Goal: Use online tool/utility: Use online tool/utility

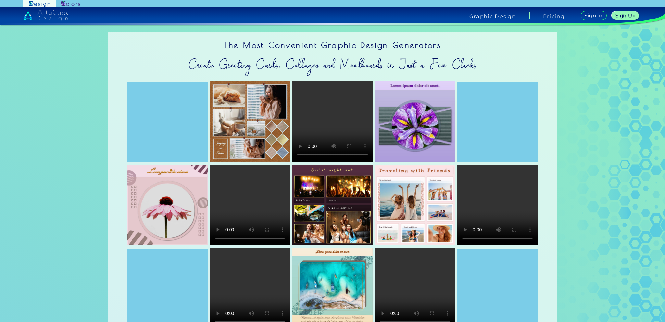
click at [267, 105] on img at bounding box center [250, 121] width 80 height 80
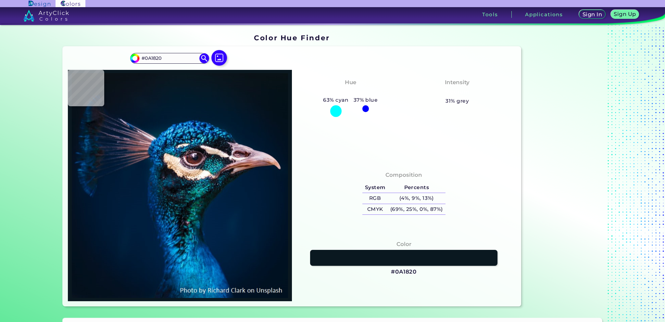
type input "#071923"
type input "#001c32"
type input "#001C32"
type input "#0866ad"
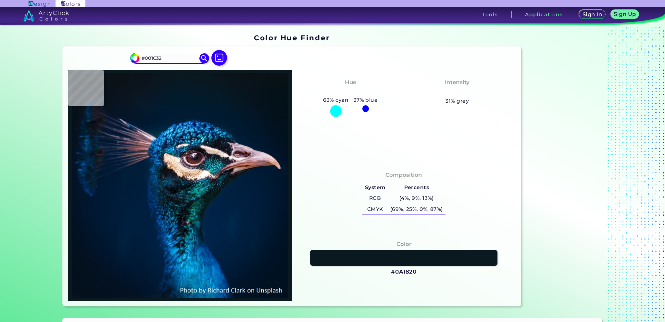
type input "#[DATE]"
type input "#0f7fae"
type input "#0F7FAE"
type input "#08679b"
type input "#08679B"
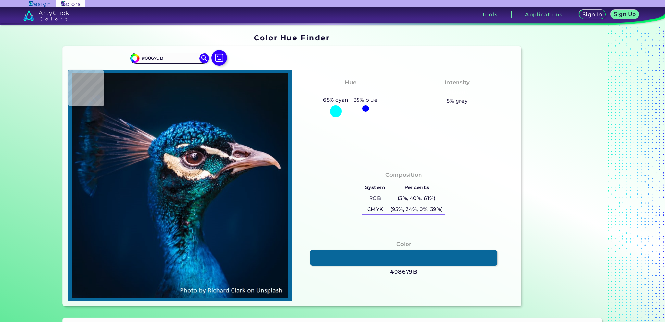
type input "#147fb2"
type input "#147FB2"
type input "#004c7c"
type input "#004C7C"
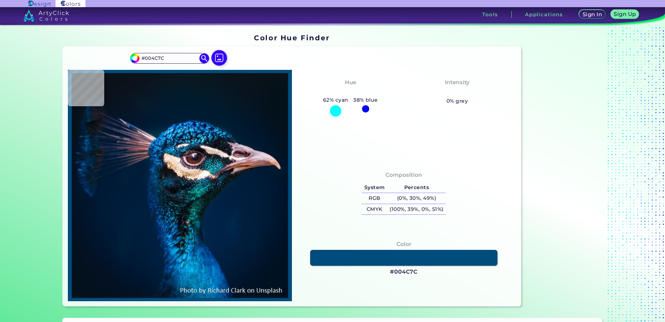
type input "#003061"
type input "#1f4a7f"
type input "#1F4A7F"
type input "#001f46"
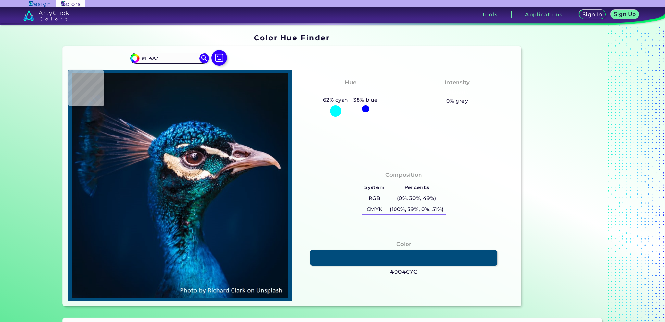
type input "#001F46"
type input "#023661"
type input "#35c2eb"
type input "#35C2EB"
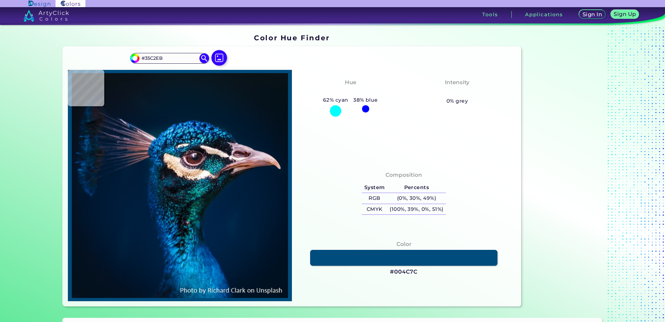
type input "#0598b4"
type input "#0598B4"
type input "#0291ac"
type input "#0291AC"
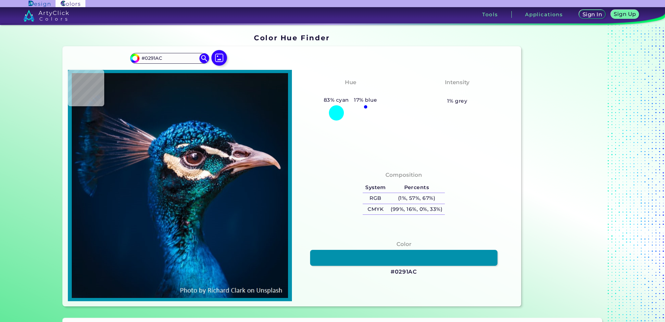
type input "#2cc7ed"
type input "#2CC7ED"
type input "#0474b2"
type input "#0474B2"
type input "#065d90"
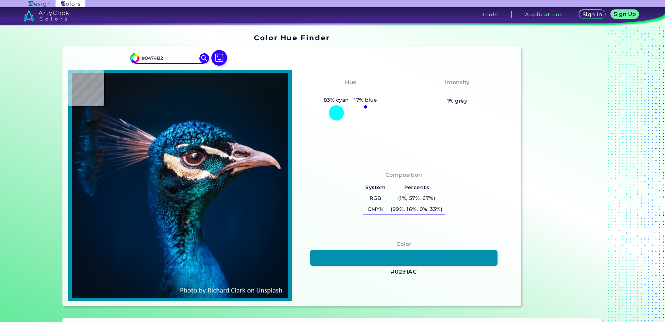
type input "#065D90"
type input "#1085b0"
type input "#1085B0"
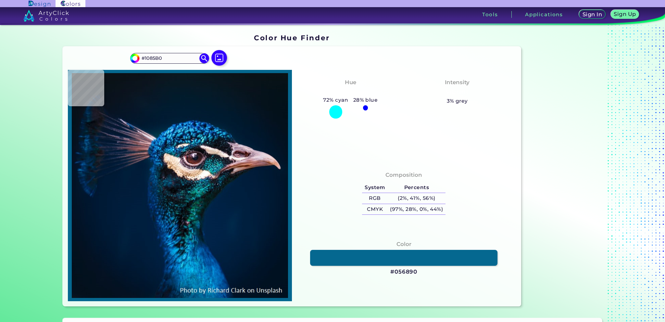
type input "#056890"
type input "#025582"
type input "#004376"
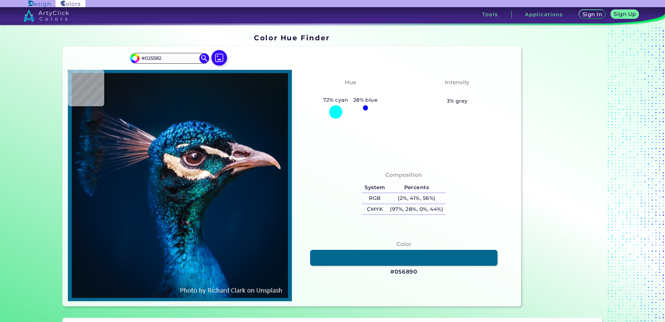
type input "#004376"
type input "#00578a"
type input "#00578A"
type input "#05639c"
type input "#05639C"
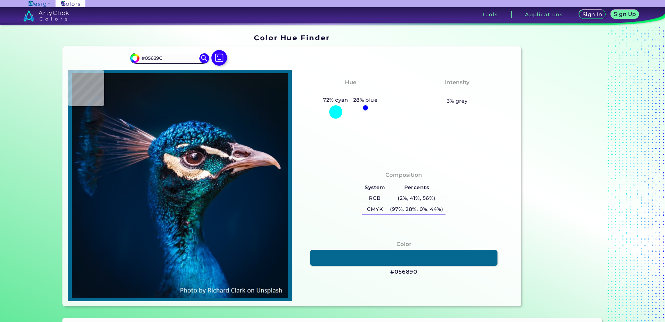
type input "#095c95"
type input "#095C95"
type input "#0c5288"
type input "#0C5288"
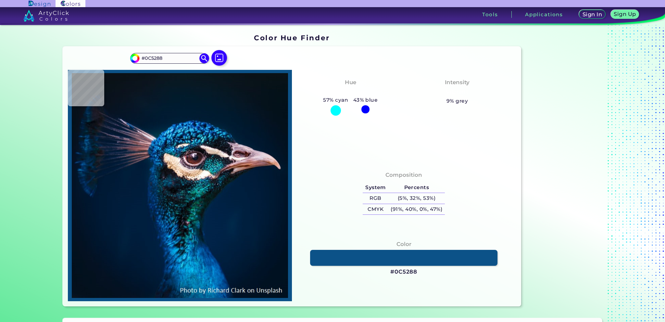
type input "#06447a"
type input "#06447A"
type input "#0d3c72"
type input "#0D3C72"
type input "#032a58"
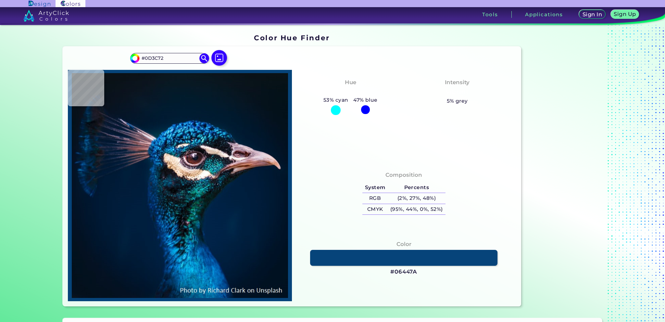
type input "#032A58"
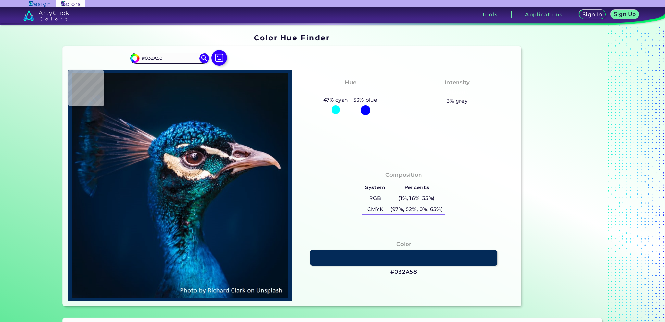
type input "#002856"
type input "#08355a"
type input "#08355A"
type input "#0f4065"
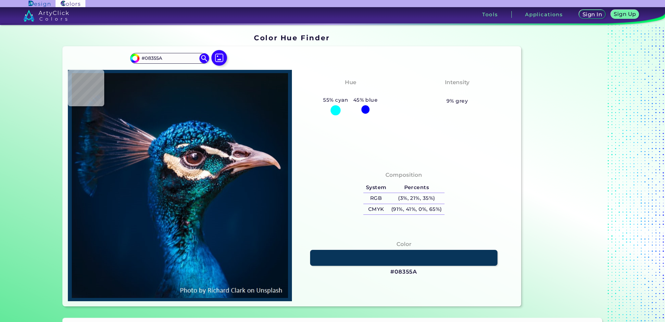
type input "#0F4065"
type input "#054066"
type input "#1390c2"
type input "#1390C2"
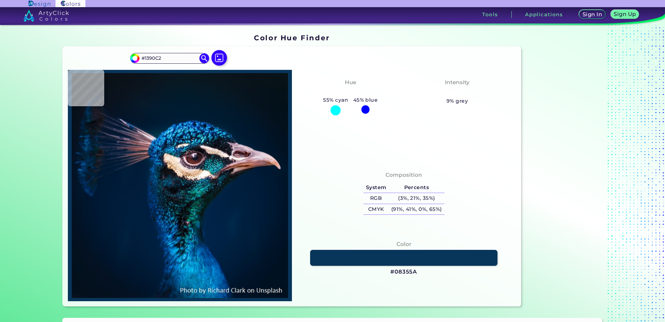
type input "#2a8bc5"
type input "#2A8BC5"
type input "#34a3df"
type input "#34A3DF"
type input "#0769b1"
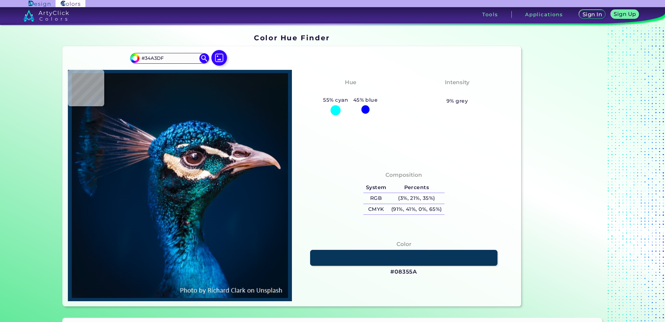
type input "#0769B1"
type input "#137ccb"
type input "#137CCB"
type input "#055cb7"
type input "#055CB7"
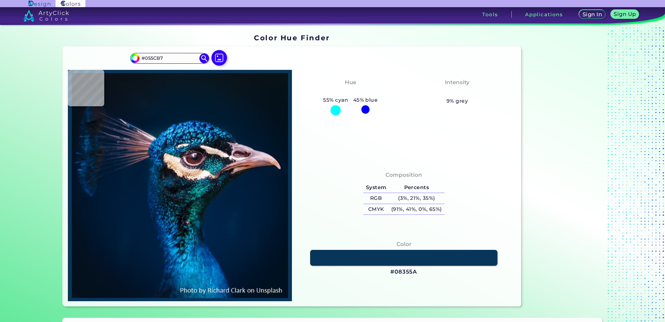
type input "#096fc7"
type input "#096FC7"
type input "#056fc9"
type input "#056FC9"
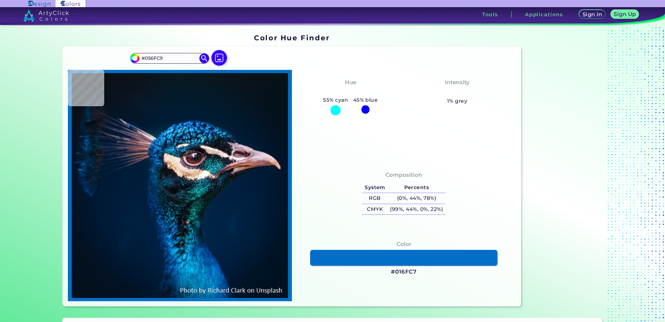
type input "#016fc7"
type input "#016FC7"
type input "#0c3f7f"
type input "#0C3F7F"
type input "#031e3b"
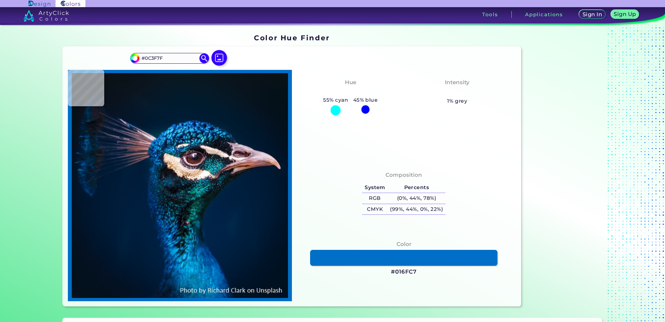
type input "#031E3B"
type input "#001f36"
type input "#001F36"
type input "#001e33"
type input "#001E33"
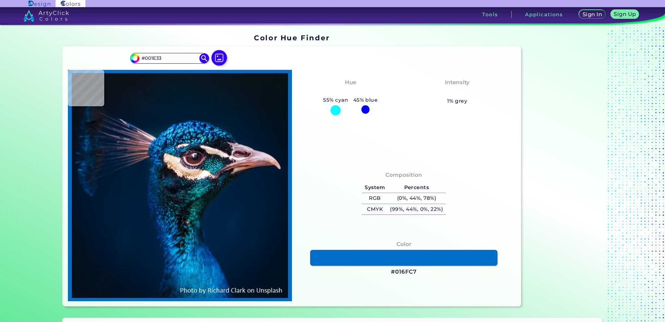
type input "#011a31"
type input "#011A31"
type input "#001a33"
type input "#001A33"
type input "#011b32"
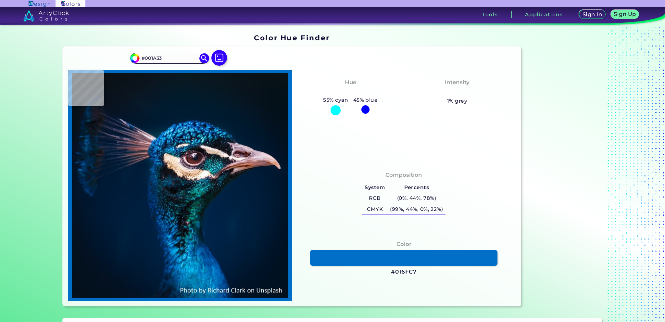
type input "#011B32"
type input "#001c32"
type input "#001C32"
type input "#011b32"
type input "#011B32"
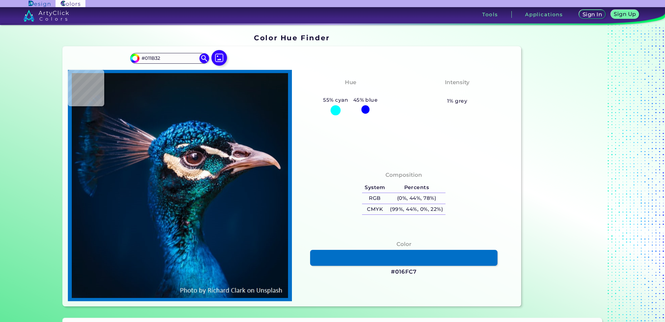
type input "#001b2e"
type input "#001B2E"
type input "#031a2c"
type input "#031A2C"
type input "#031829"
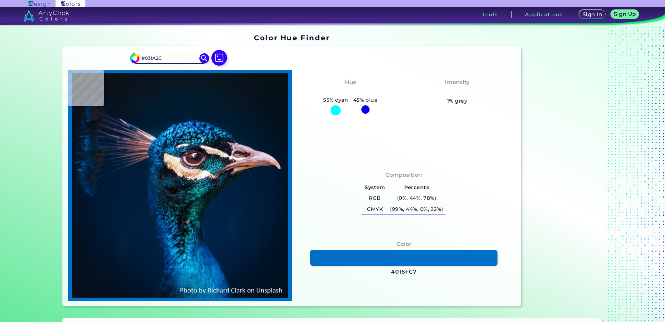
type input "#031829"
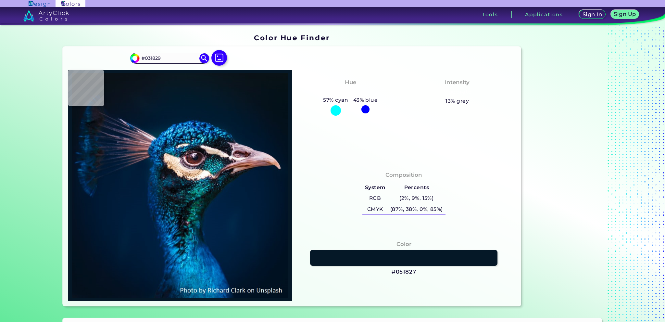
type input "#051827"
type input "#071522"
type input "#061520"
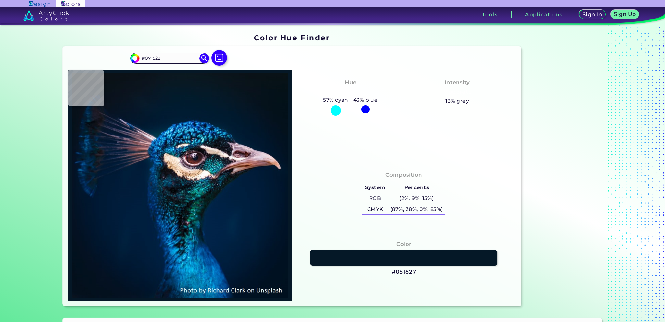
type input "#061520"
type input "#071520"
type input "#06141f"
type input "#06141F"
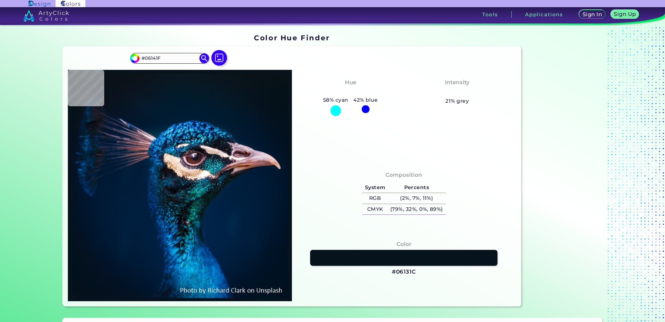
type input "#06131c"
type input "#06131C"
type input "#08121c"
type input "#08121C"
type input "#071218"
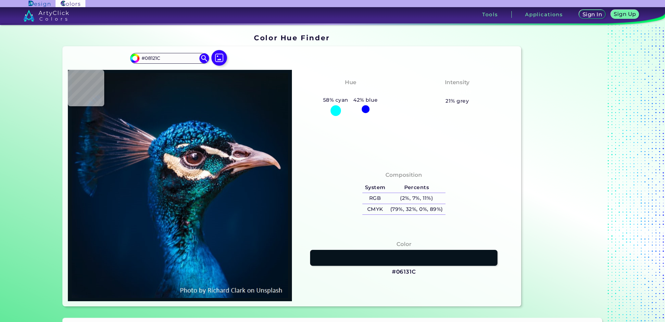
type input "#071218"
type input "#081116"
